Goal: Transaction & Acquisition: Book appointment/travel/reservation

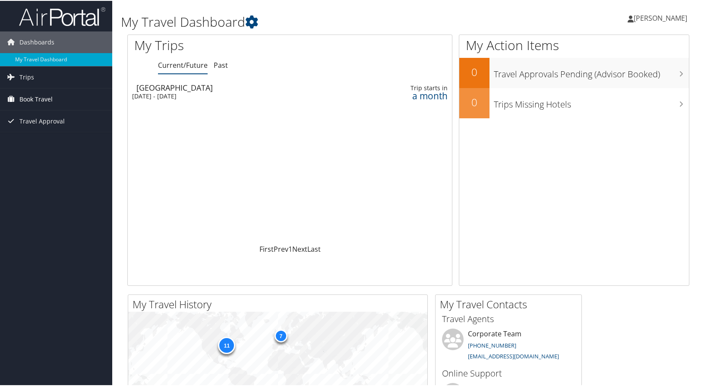
click at [35, 95] on span "Book Travel" at bounding box center [35, 99] width 33 height 22
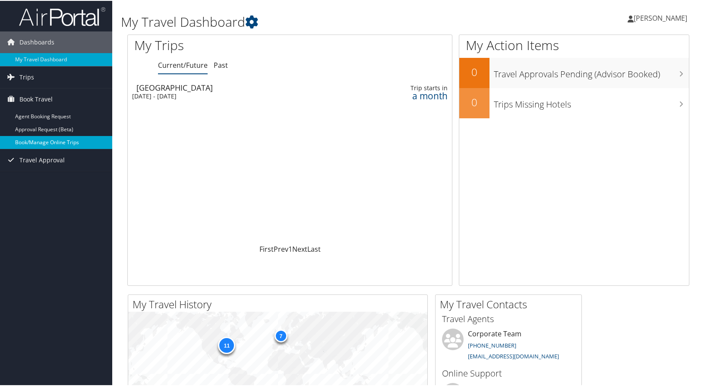
click at [72, 143] on link "Book/Manage Online Trips" at bounding box center [56, 141] width 112 height 13
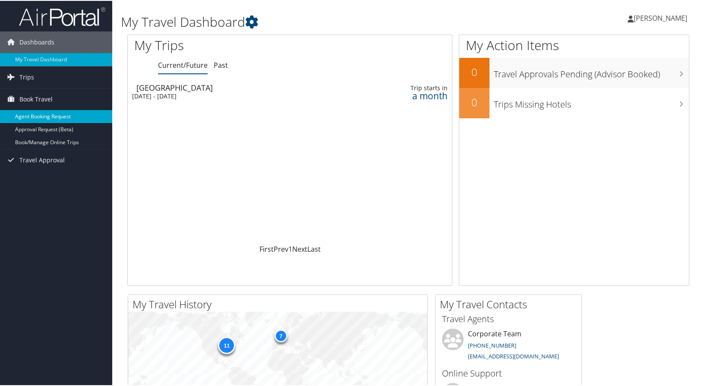
click at [53, 117] on link "Agent Booking Request" at bounding box center [56, 115] width 112 height 13
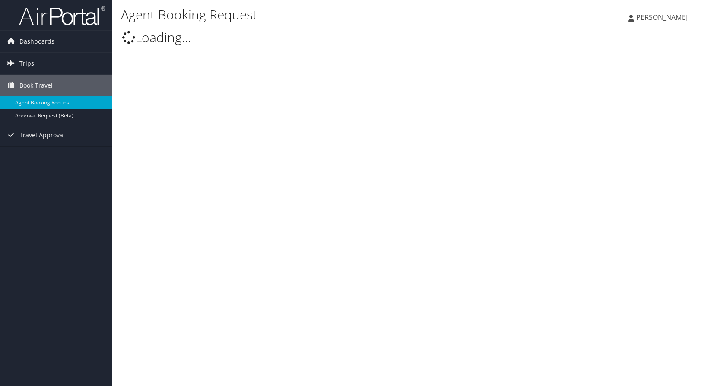
select select "[EMAIL_ADDRESS][DOMAIN_NAME]"
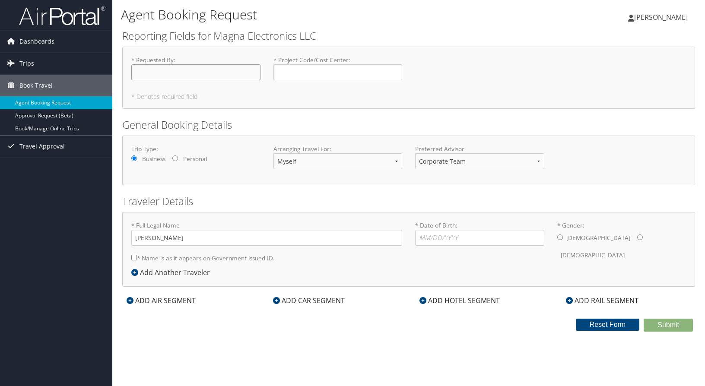
click at [184, 72] on input "* Requested By : Required" at bounding box center [195, 72] width 129 height 16
type input "[PERSON_NAME]"
type input "22819"
click at [443, 236] on input "* Date of Birth: Invalid Date" at bounding box center [479, 238] width 129 height 16
type input "2"
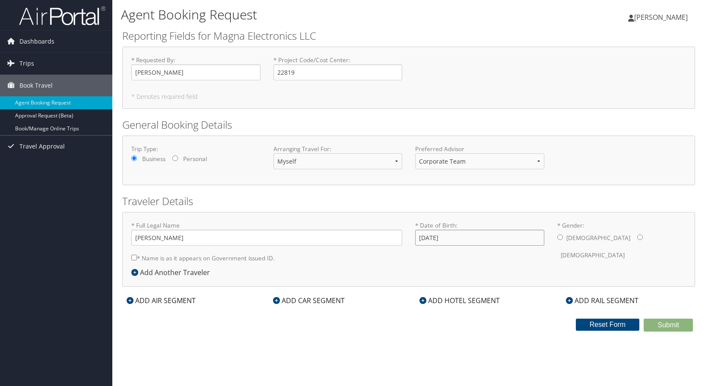
type input "02/12/1966"
click at [562, 238] on input "* Gender: Male Female" at bounding box center [560, 237] width 6 height 6
radio input "true"
click at [134, 259] on input "* Name is as it appears on Government issued ID." at bounding box center [134, 258] width 6 height 6
checkbox input "true"
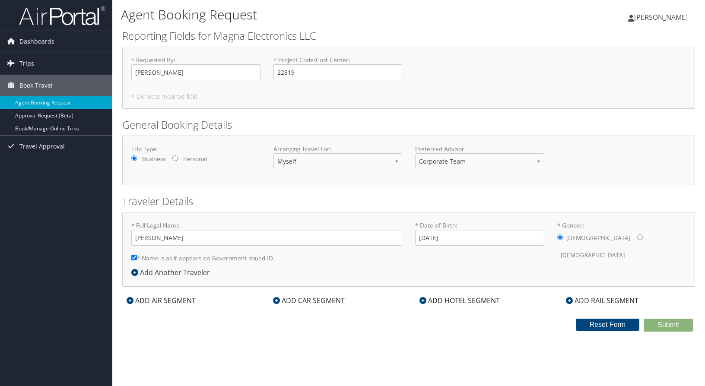
click at [130, 300] on icon at bounding box center [130, 300] width 7 height 7
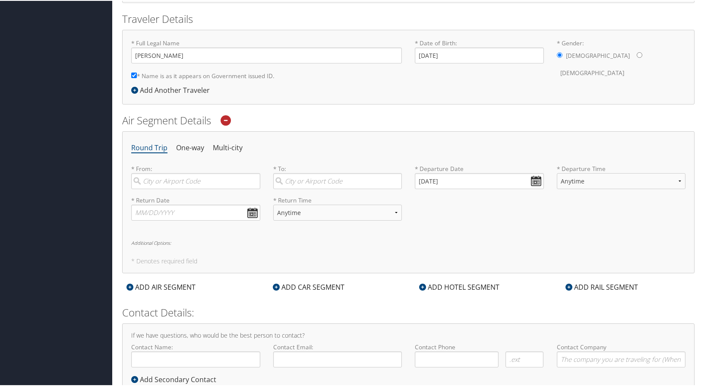
scroll to position [212, 0]
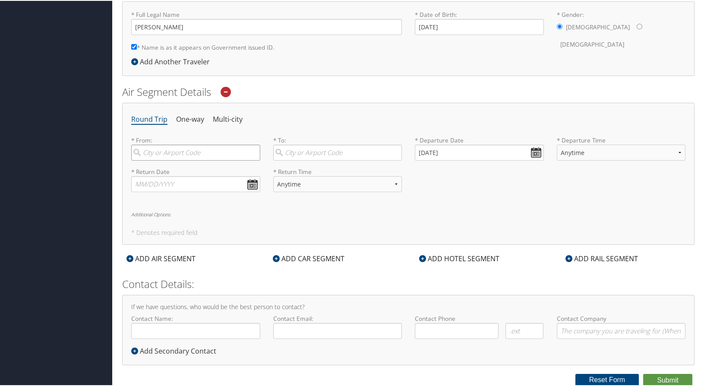
click at [179, 154] on input "search" at bounding box center [195, 152] width 129 height 16
click at [172, 170] on div "Detroit (DTW MI)" at bounding box center [196, 169] width 117 height 11
click at [172, 160] on input "dtw" at bounding box center [195, 152] width 129 height 16
type input "Detroit (DTW MI)"
click at [322, 151] on input "search" at bounding box center [337, 152] width 129 height 16
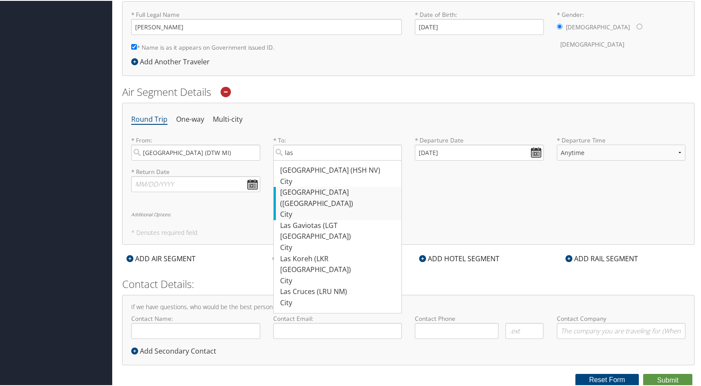
click at [310, 190] on div "Las Vegas (LAS NV)" at bounding box center [338, 197] width 117 height 22
click at [310, 160] on input "las" at bounding box center [337, 152] width 129 height 16
type input "Las Vegas (LAS NV)"
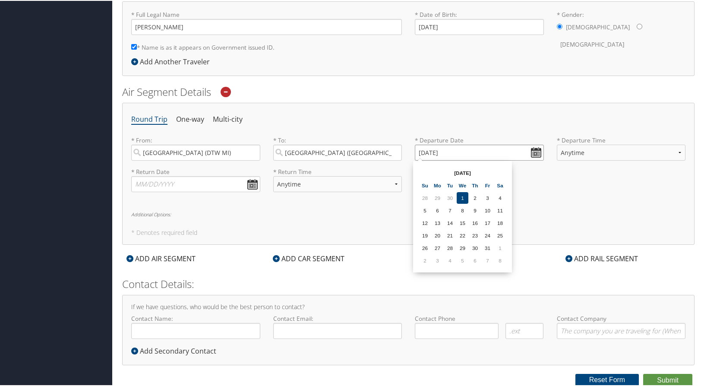
click at [531, 150] on input "10/01/2025" at bounding box center [479, 152] width 129 height 16
click at [502, 173] on th at bounding box center [500, 172] width 12 height 12
click at [439, 245] on td "29" at bounding box center [438, 247] width 12 height 12
type input "12/29/2025"
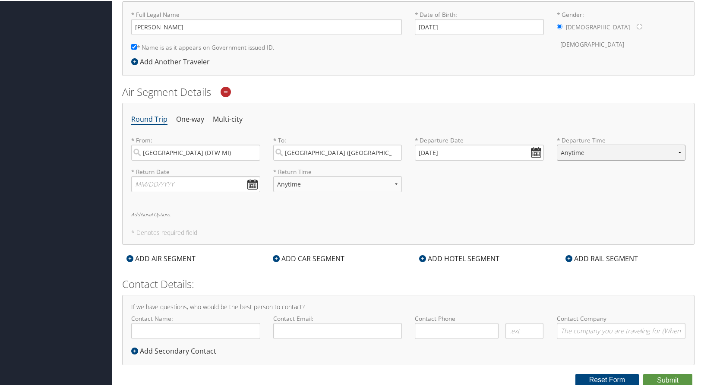
click at [678, 152] on select "Anytime Early Morning (5AM-7AM) Morning (7AM-12PM) Afternoon (12PM-5PM) Evening…" at bounding box center [621, 152] width 129 height 16
select select "7:00 PM"
click at [557, 144] on select "Anytime Early Morning (5AM-7AM) Morning (7AM-12PM) Afternoon (12PM-5PM) Evening…" at bounding box center [621, 152] width 129 height 16
click at [252, 186] on input "text" at bounding box center [195, 183] width 129 height 16
click at [223, 204] on th at bounding box center [218, 204] width 12 height 12
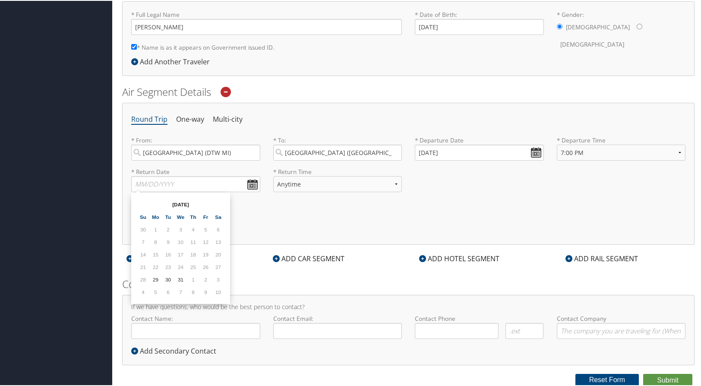
click at [223, 204] on th at bounding box center [218, 204] width 12 height 12
click at [139, 204] on th at bounding box center [143, 204] width 12 height 12
click at [217, 241] on td "10" at bounding box center [218, 241] width 12 height 12
type input "01/10/2026"
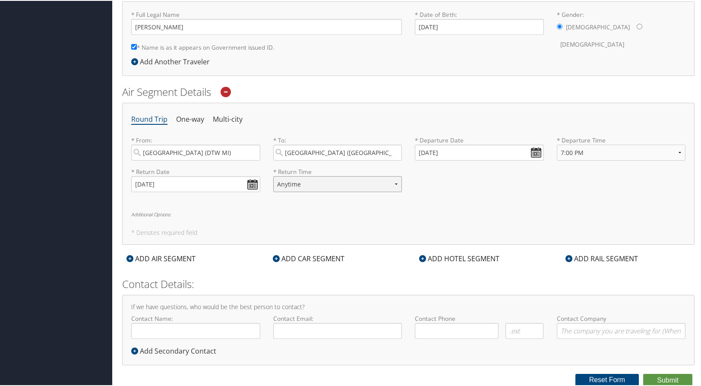
click at [396, 184] on select "Anytime Early Morning (5AM-7AM) Morning (7AM-12PM) Afternoon (12PM-5PM) Evening…" at bounding box center [337, 183] width 129 height 16
select select "10:00 AM"
click at [273, 175] on select "Anytime Early Morning (5AM-7AM) Morning (7AM-12PM) Afternoon (12PM-5PM) Evening…" at bounding box center [337, 183] width 129 height 16
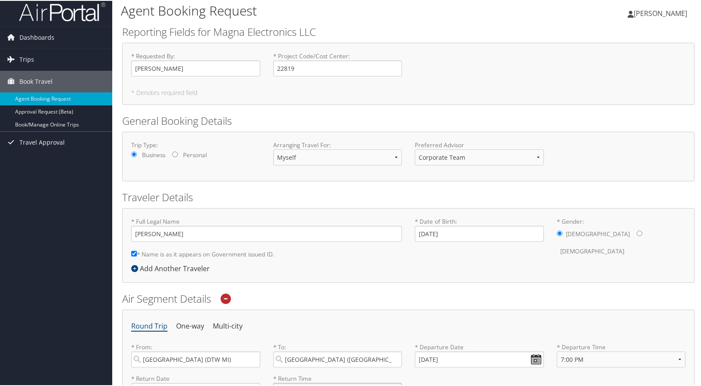
scroll to position [0, 0]
